Goal: Task Accomplishment & Management: Manage account settings

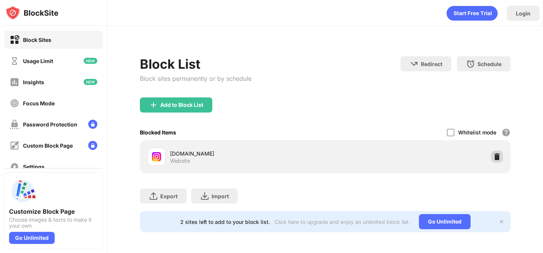
click at [499, 154] on img at bounding box center [498, 157] width 8 height 8
